Goal: Task Accomplishment & Management: Complete application form

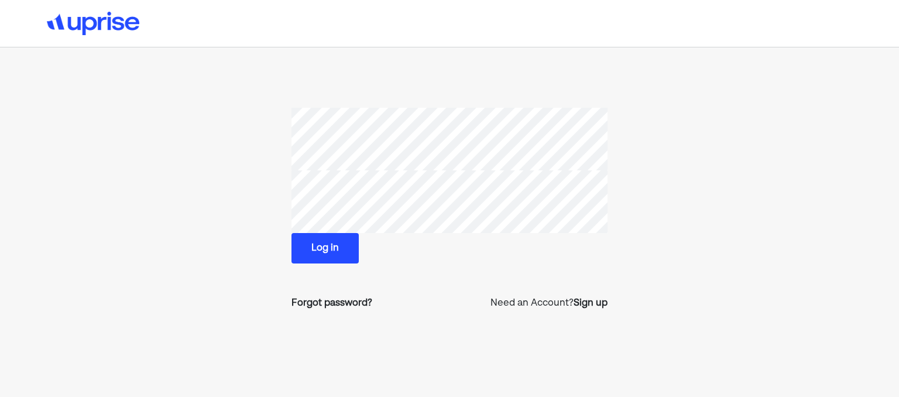
click at [324, 248] on button "Log in" at bounding box center [324, 248] width 67 height 30
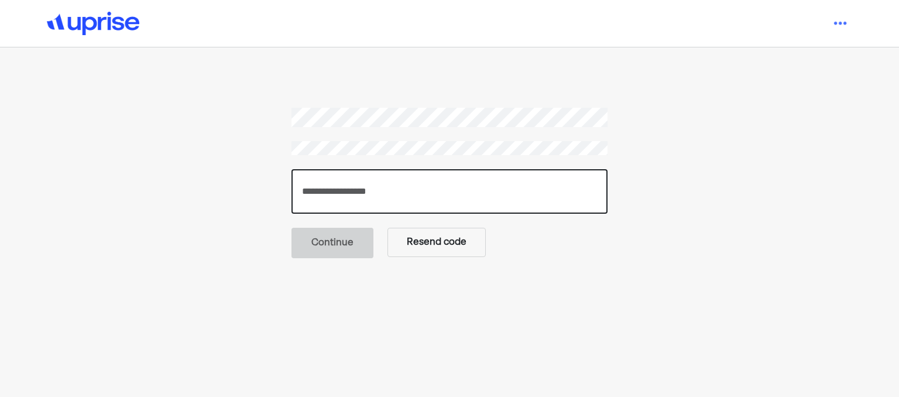
click at [382, 178] on input "number" at bounding box center [449, 191] width 316 height 44
type input "*"
type input "******"
